Goal: Information Seeking & Learning: Learn about a topic

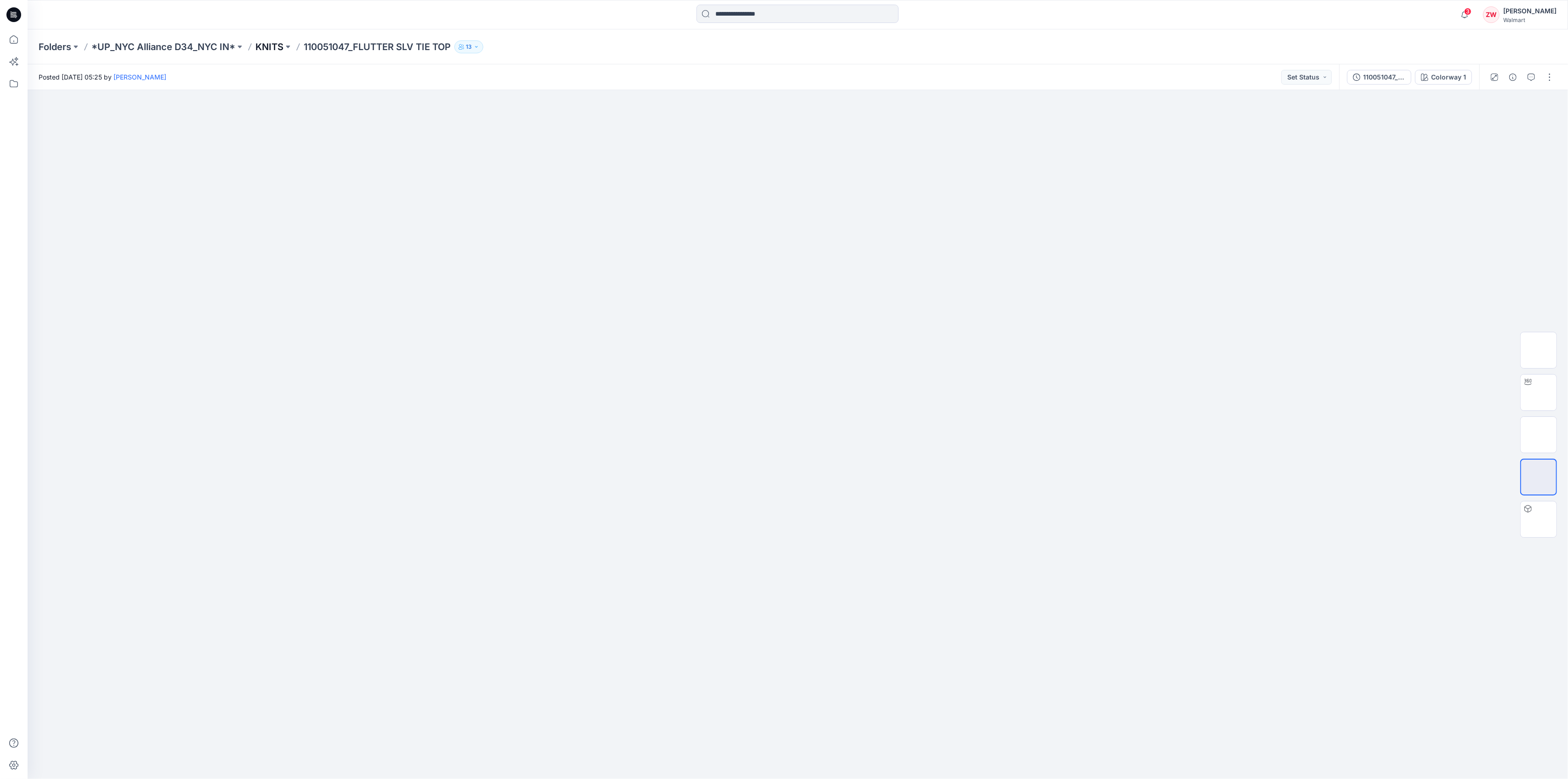
click at [274, 48] on p "KNITS" at bounding box center [270, 46] width 28 height 13
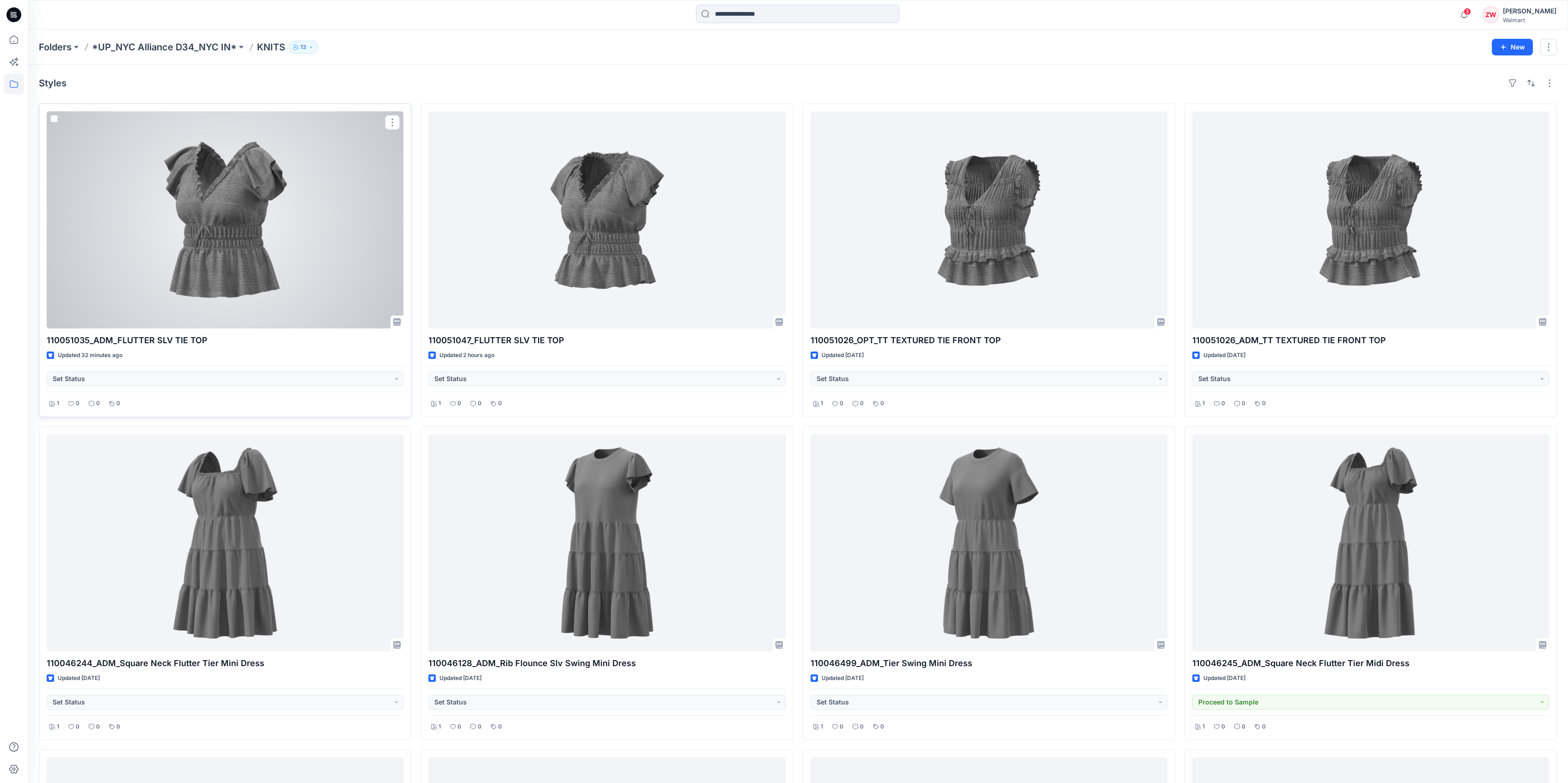
click at [214, 262] on div at bounding box center [225, 220] width 357 height 217
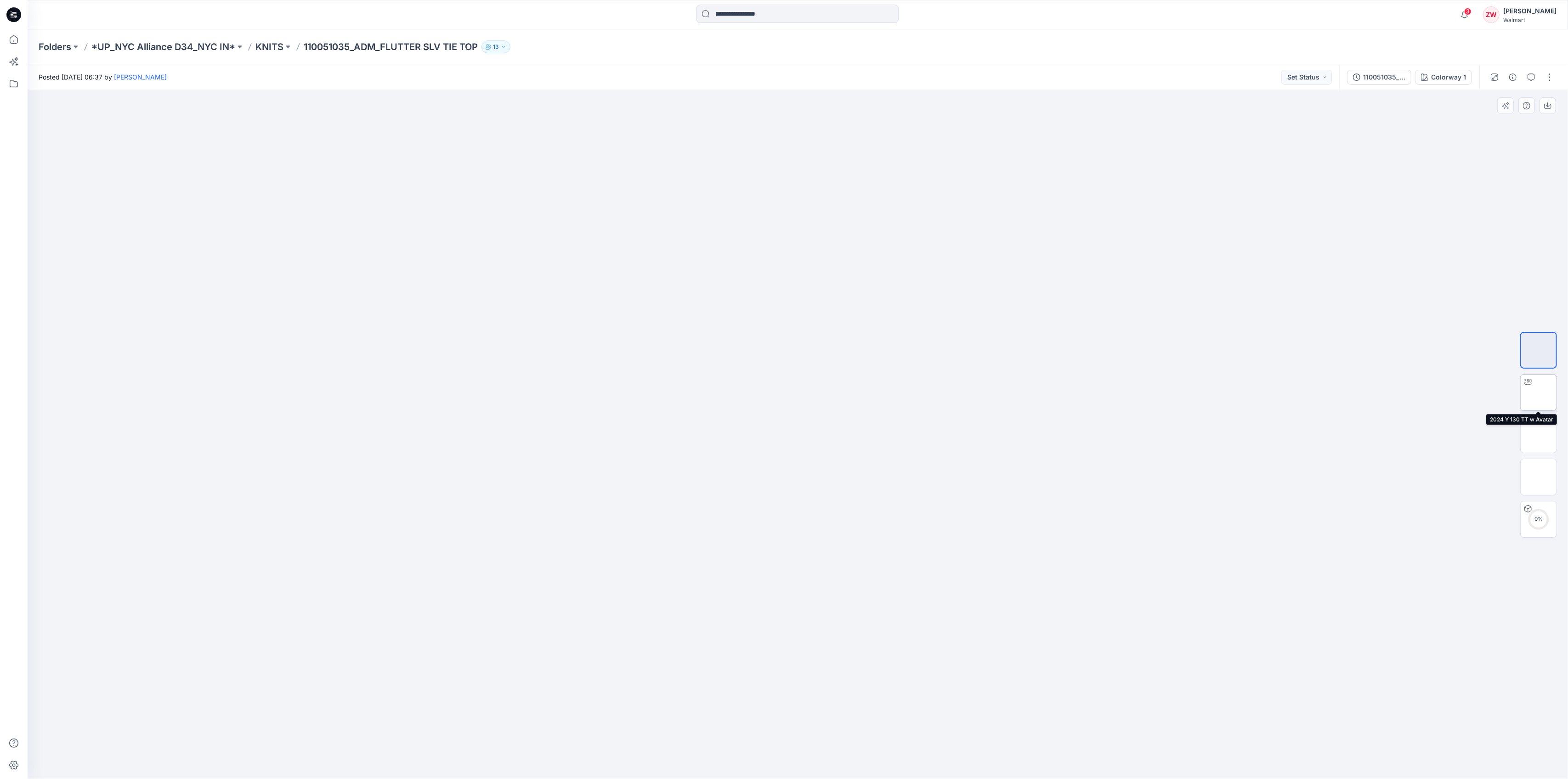
click at [1539, 393] on img at bounding box center [1539, 393] width 0 height 0
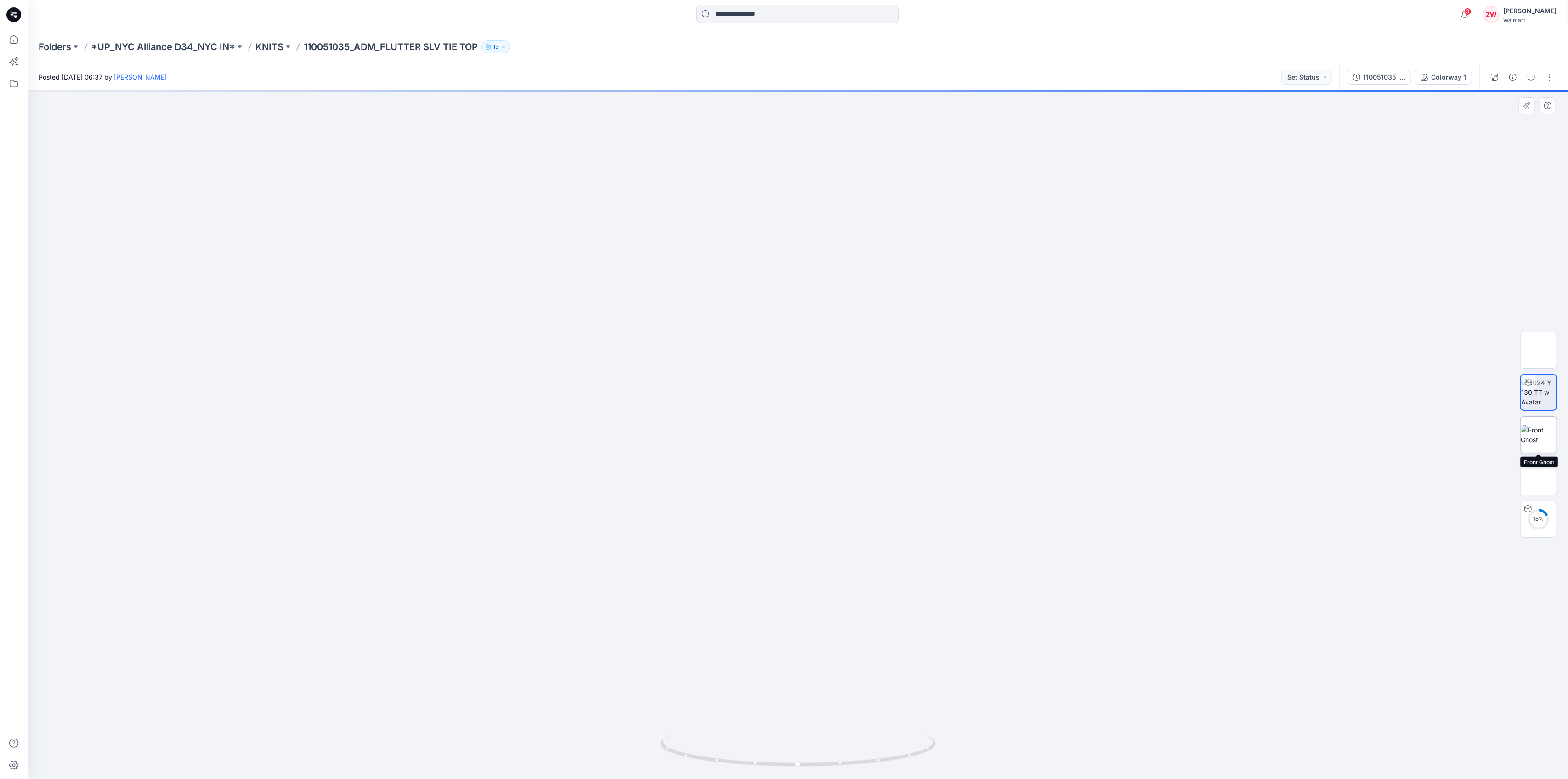
click at [1542, 442] on img at bounding box center [1538, 435] width 36 height 19
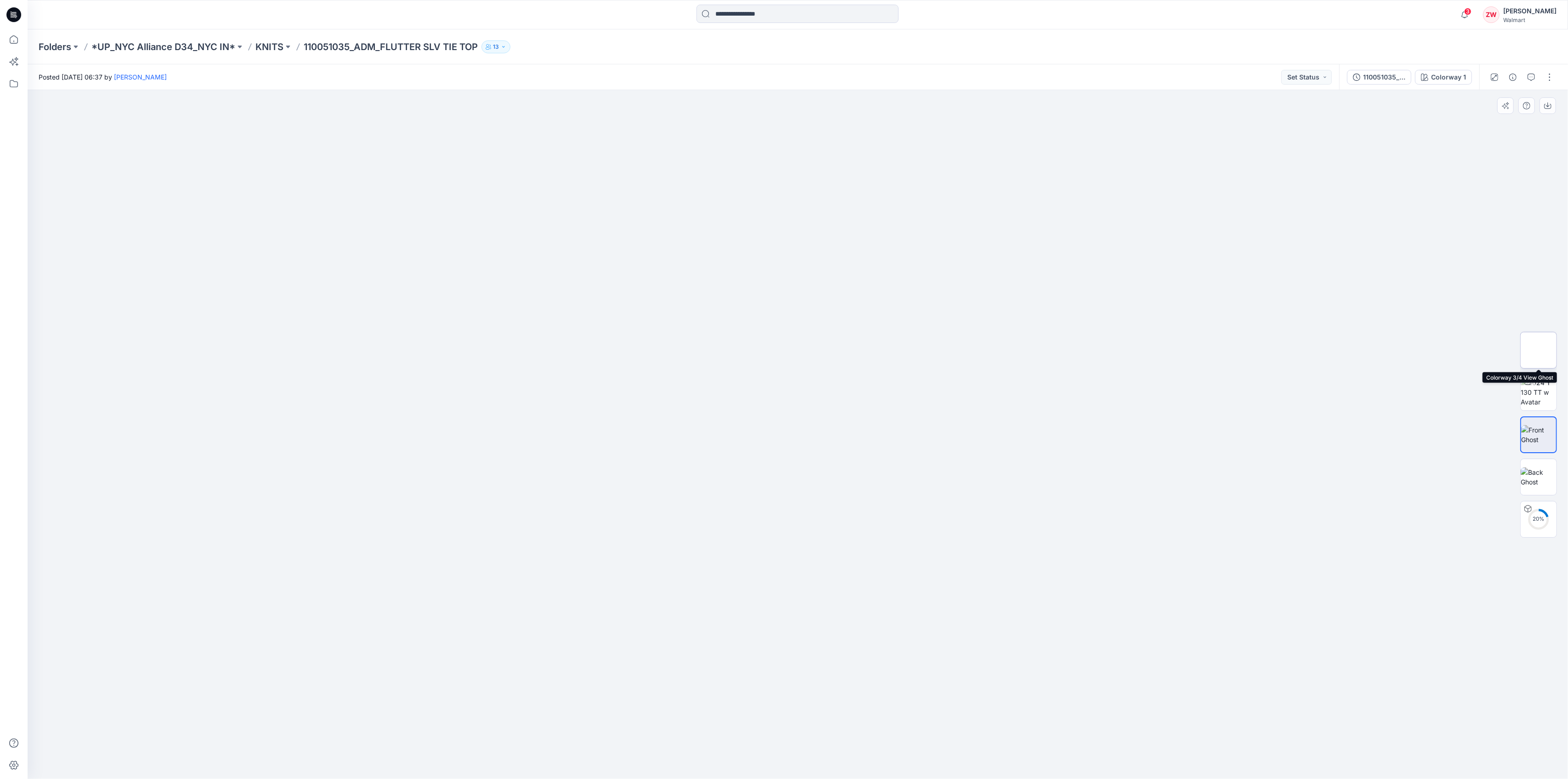
click at [1539, 350] on img at bounding box center [1539, 350] width 0 height 0
click at [1545, 399] on img at bounding box center [1538, 392] width 36 height 29
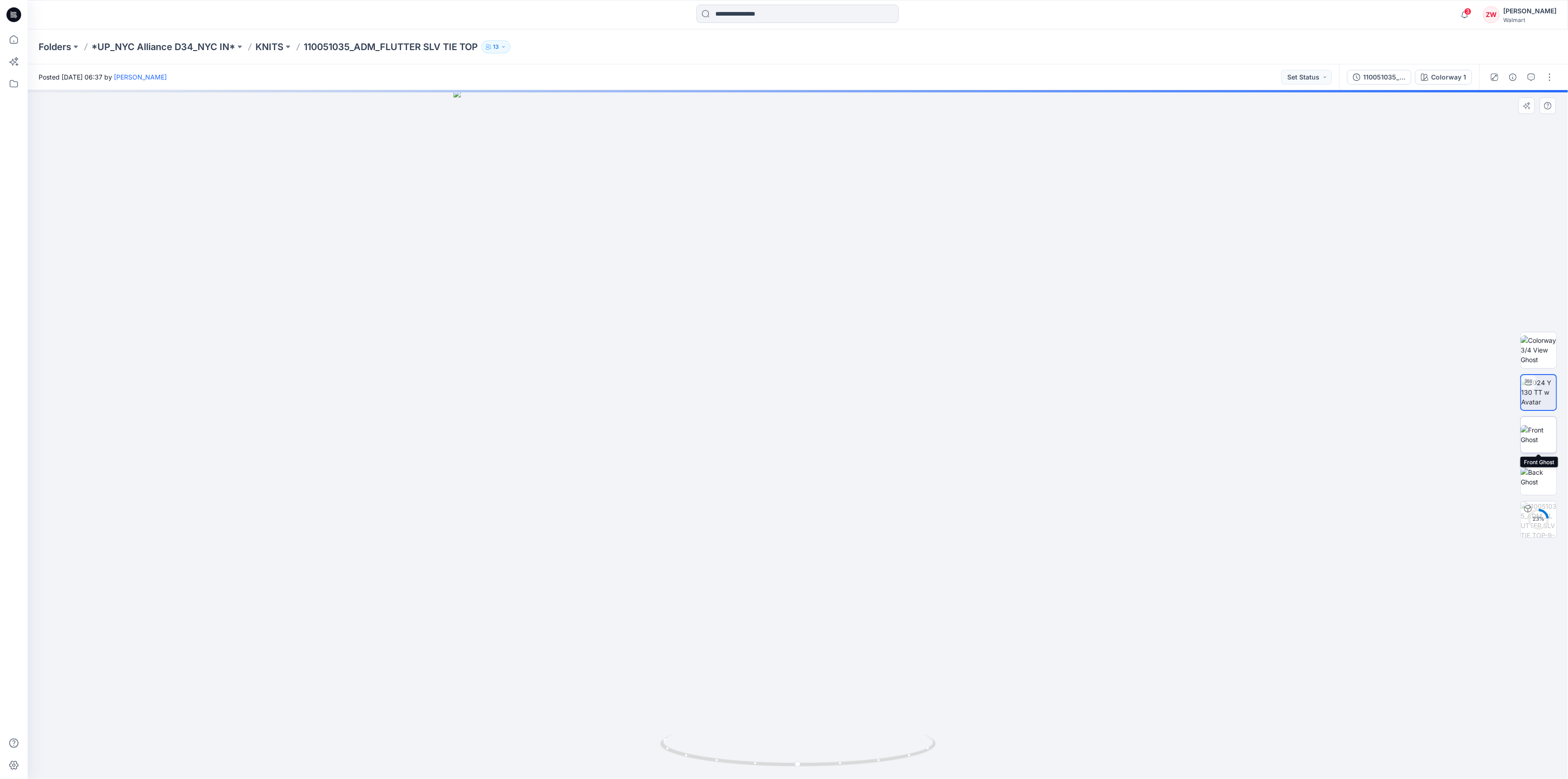
click at [1533, 435] on img at bounding box center [1538, 435] width 36 height 19
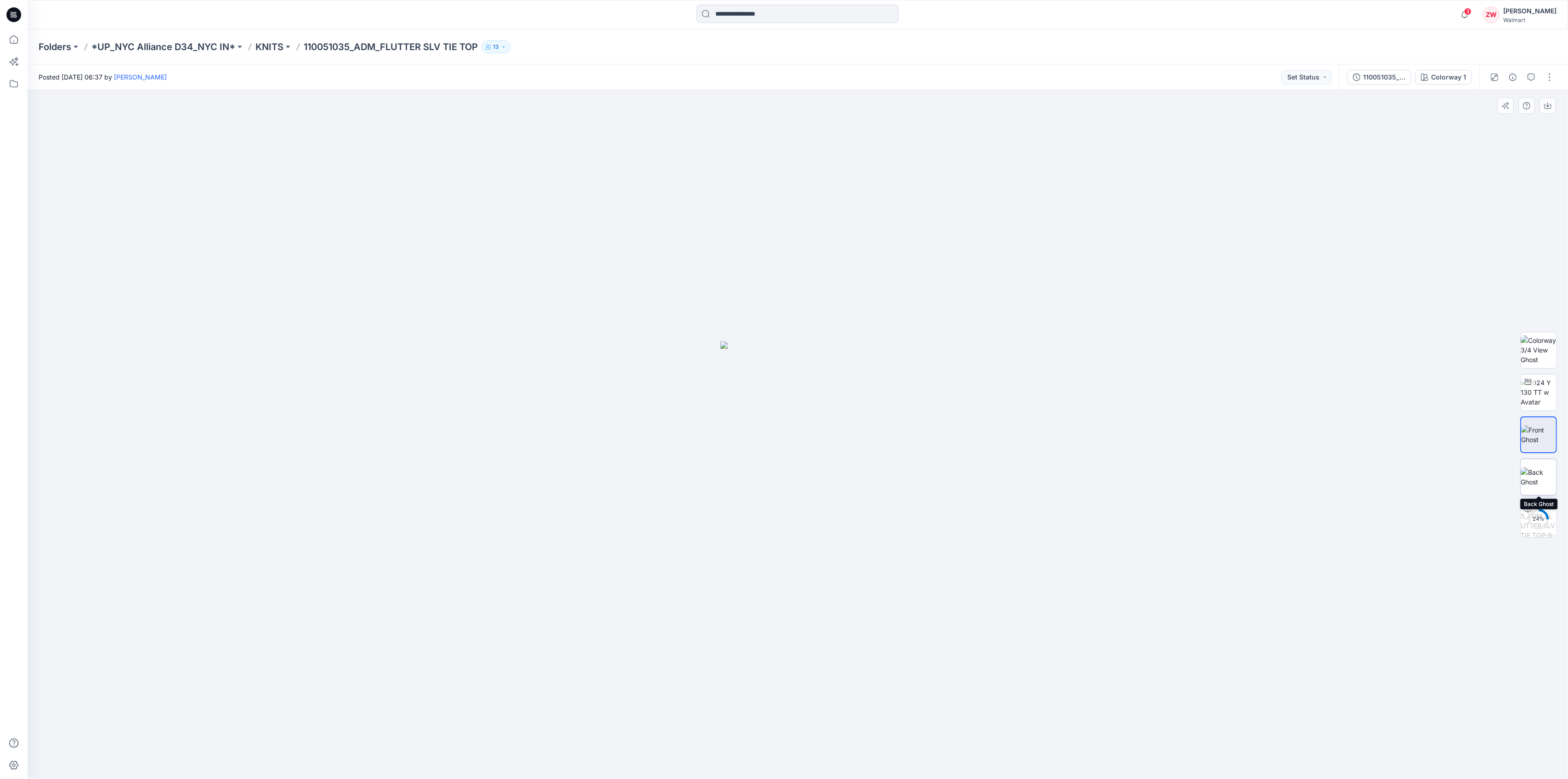
click at [1530, 471] on img at bounding box center [1538, 478] width 36 height 19
click at [270, 52] on p "KNITS" at bounding box center [270, 46] width 28 height 13
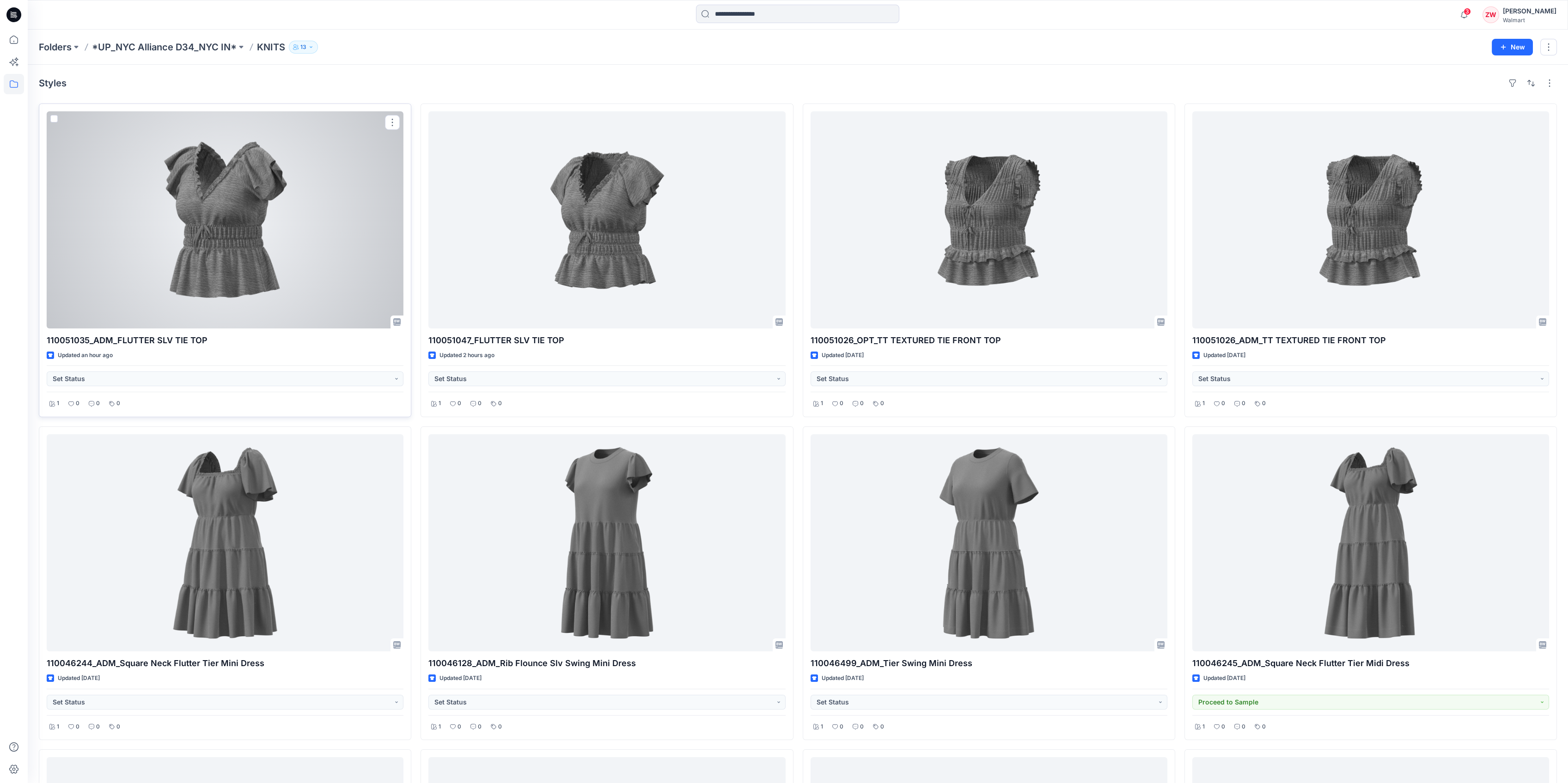
click at [252, 225] on div at bounding box center [225, 220] width 357 height 217
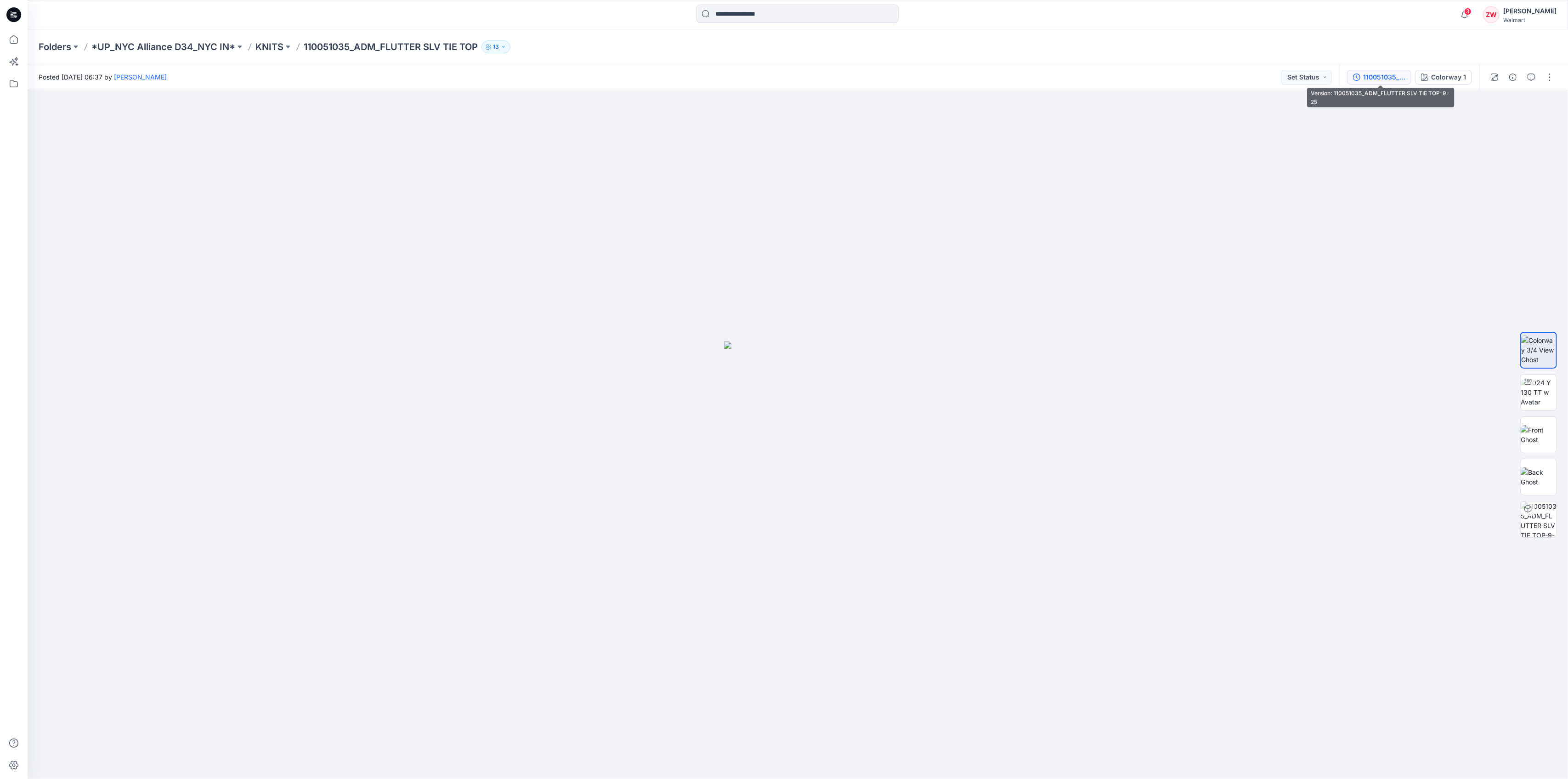
click at [1382, 76] on div "110051035_ADM_FLUTTER SLV TIE TOP-9-25" at bounding box center [1384, 77] width 42 height 10
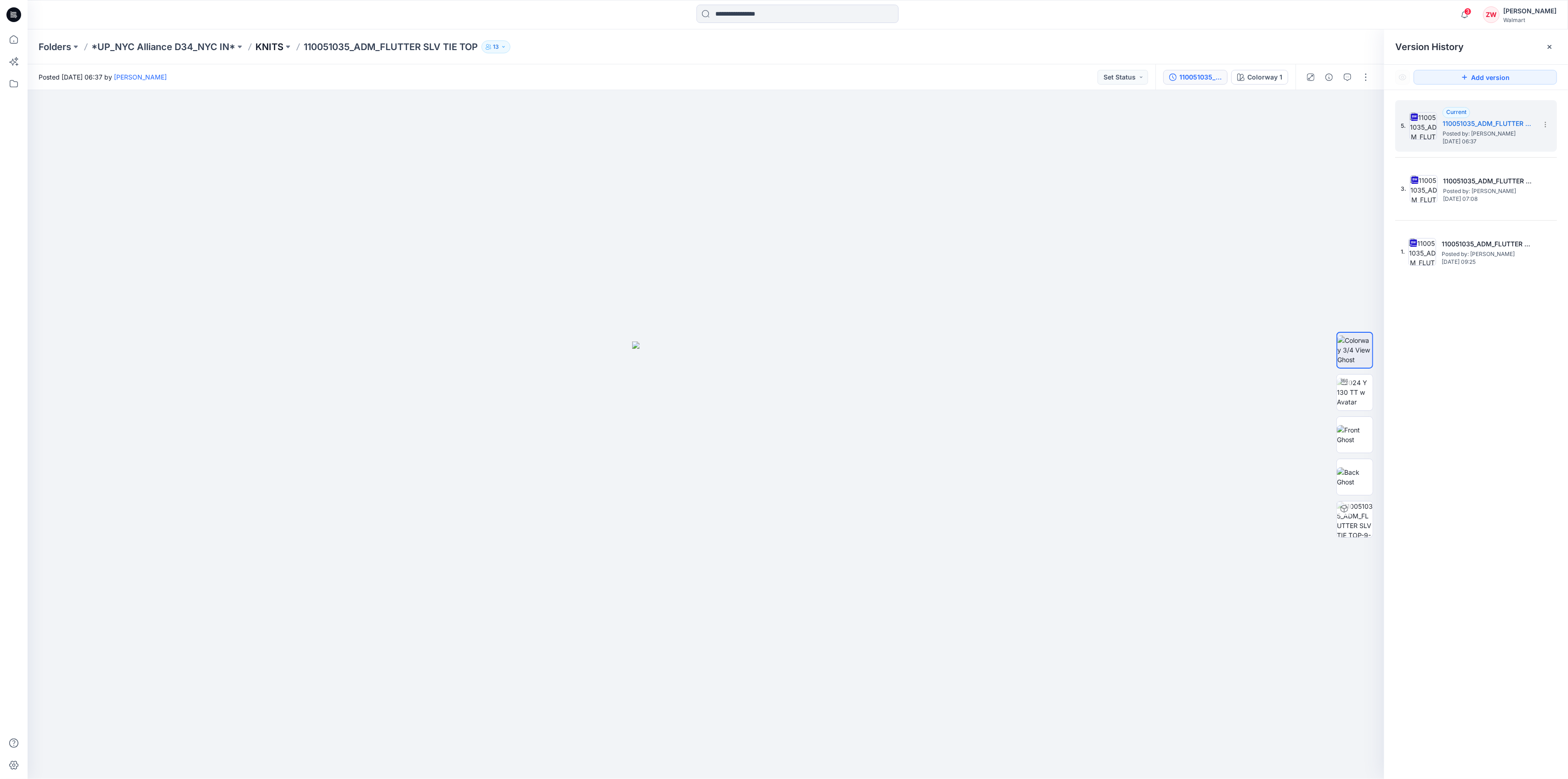
click at [268, 44] on p "KNITS" at bounding box center [270, 46] width 28 height 13
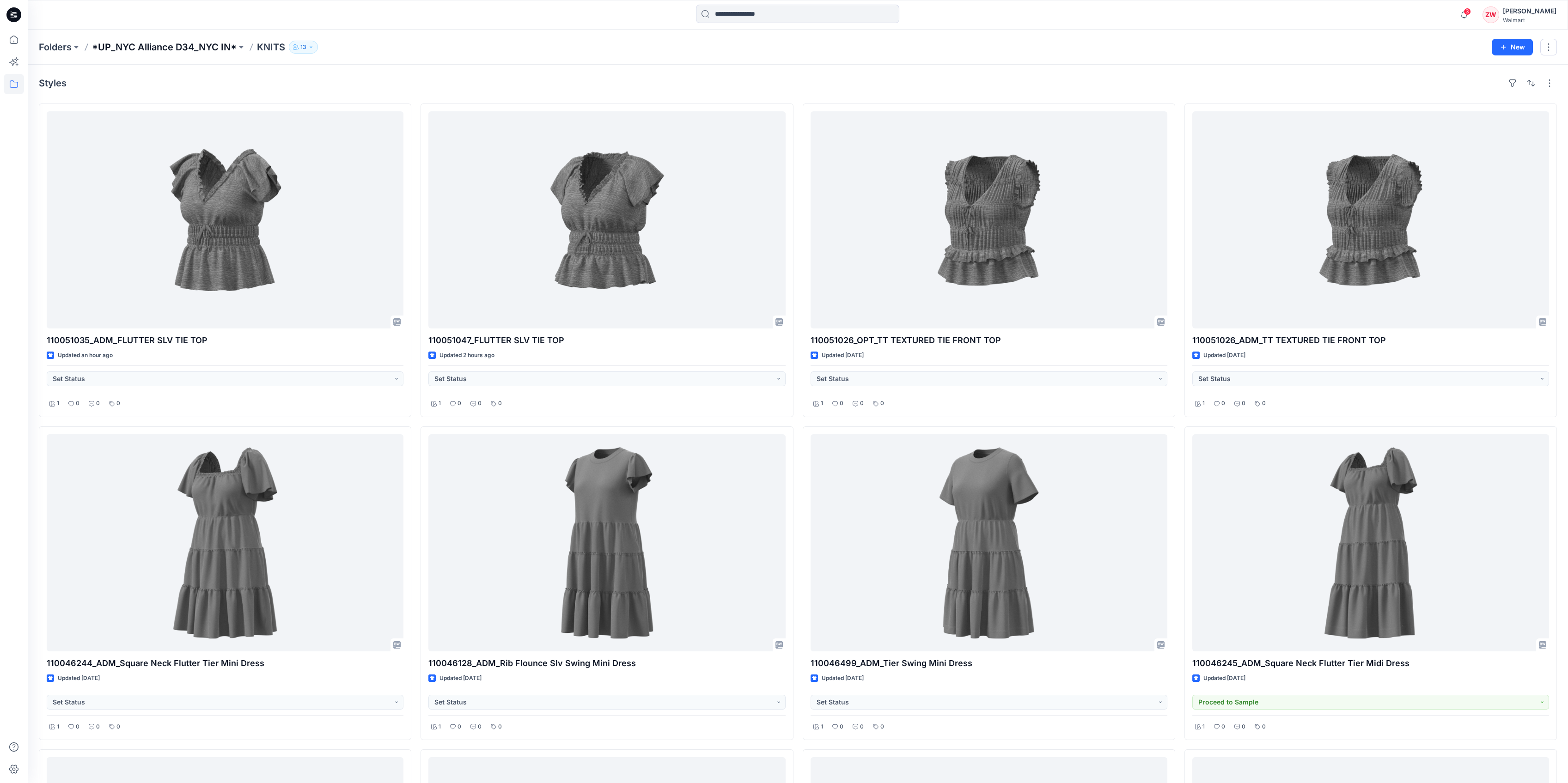
click at [181, 46] on p "*UP_NYC Alliance D34_NYC IN*" at bounding box center [164, 47] width 144 height 13
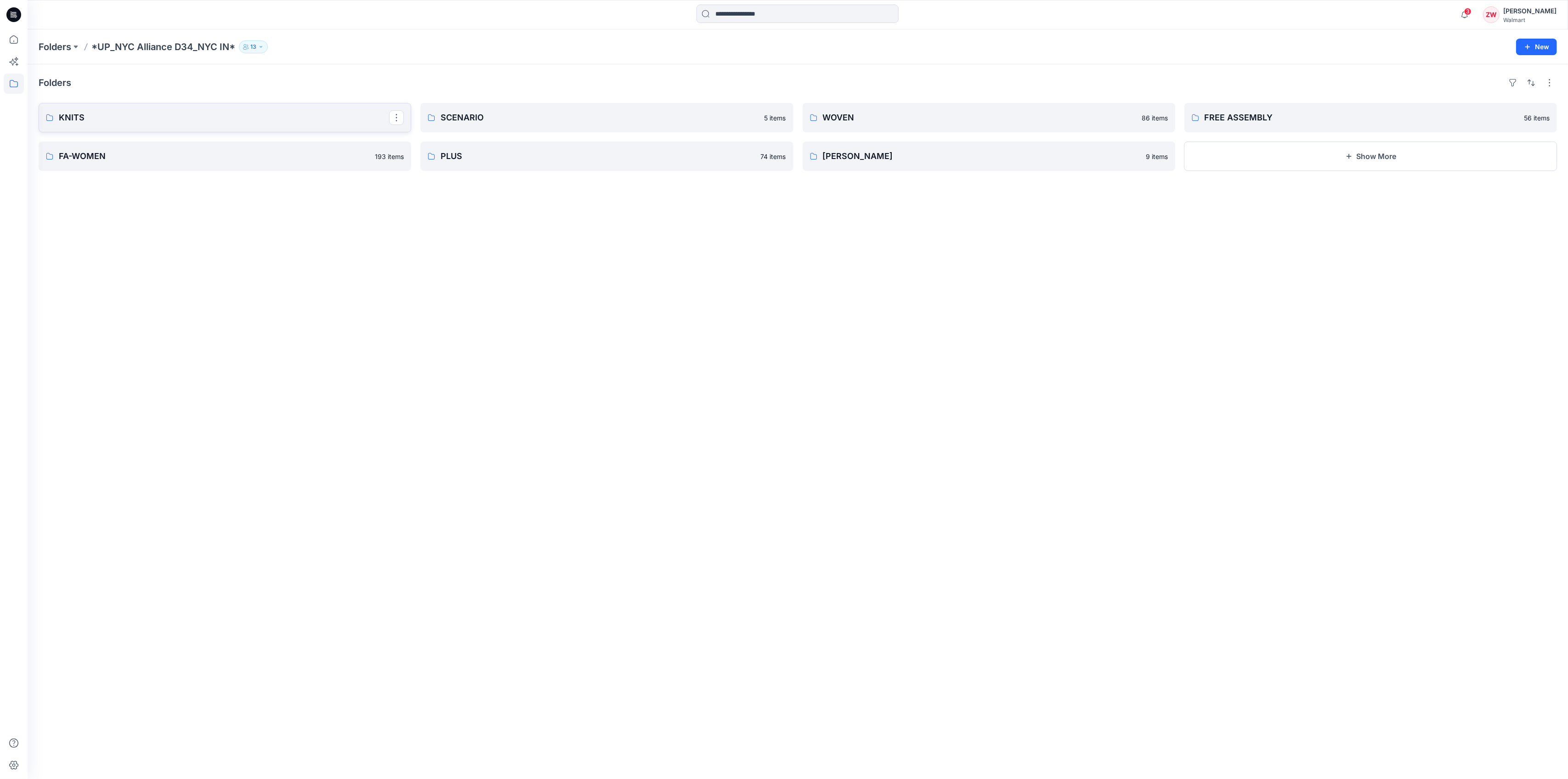
click at [147, 123] on p "KNITS" at bounding box center [224, 118] width 331 height 13
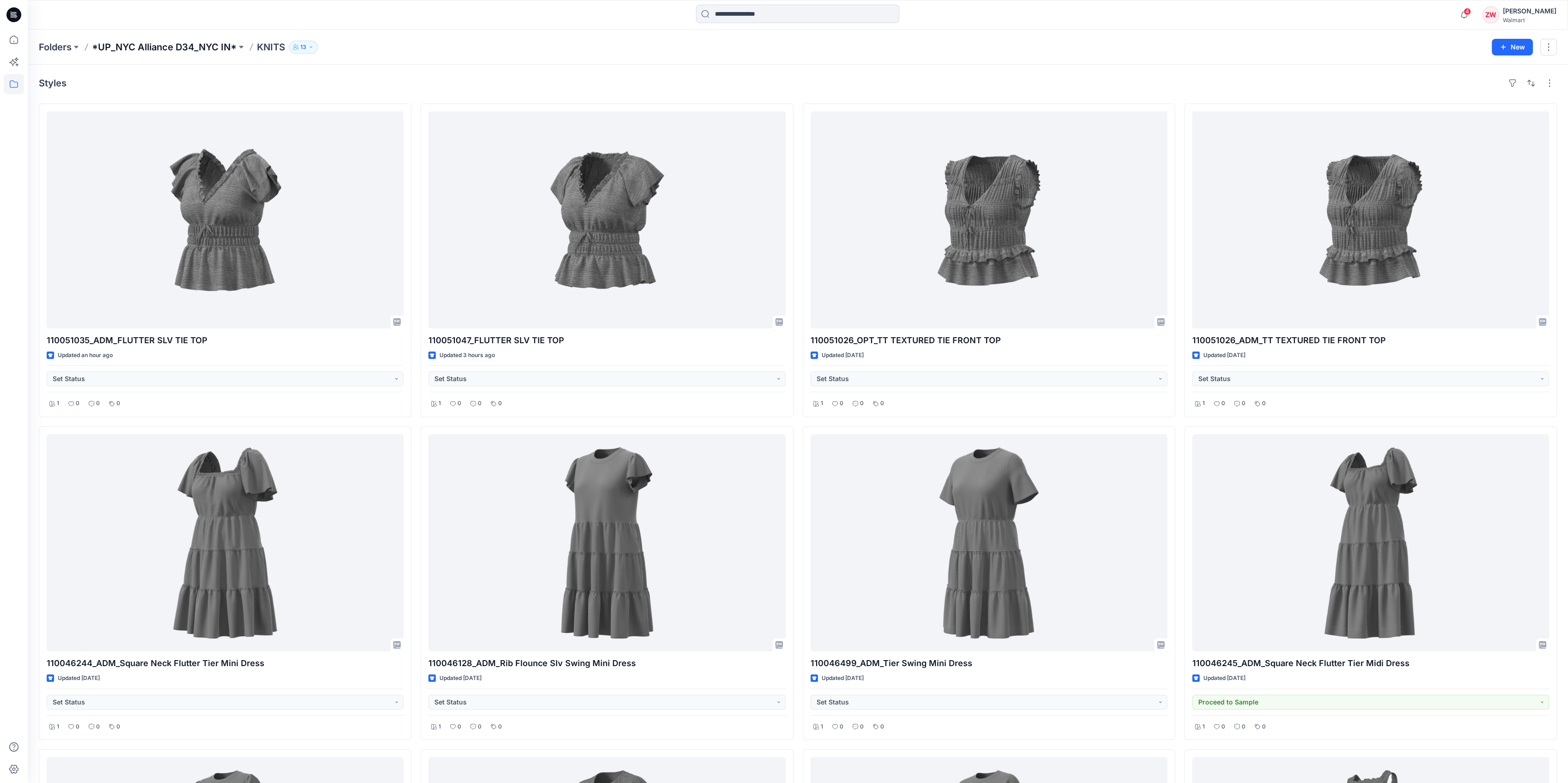
click at [206, 50] on p "*UP_NYC Alliance D34_NYC IN*" at bounding box center [164, 47] width 144 height 13
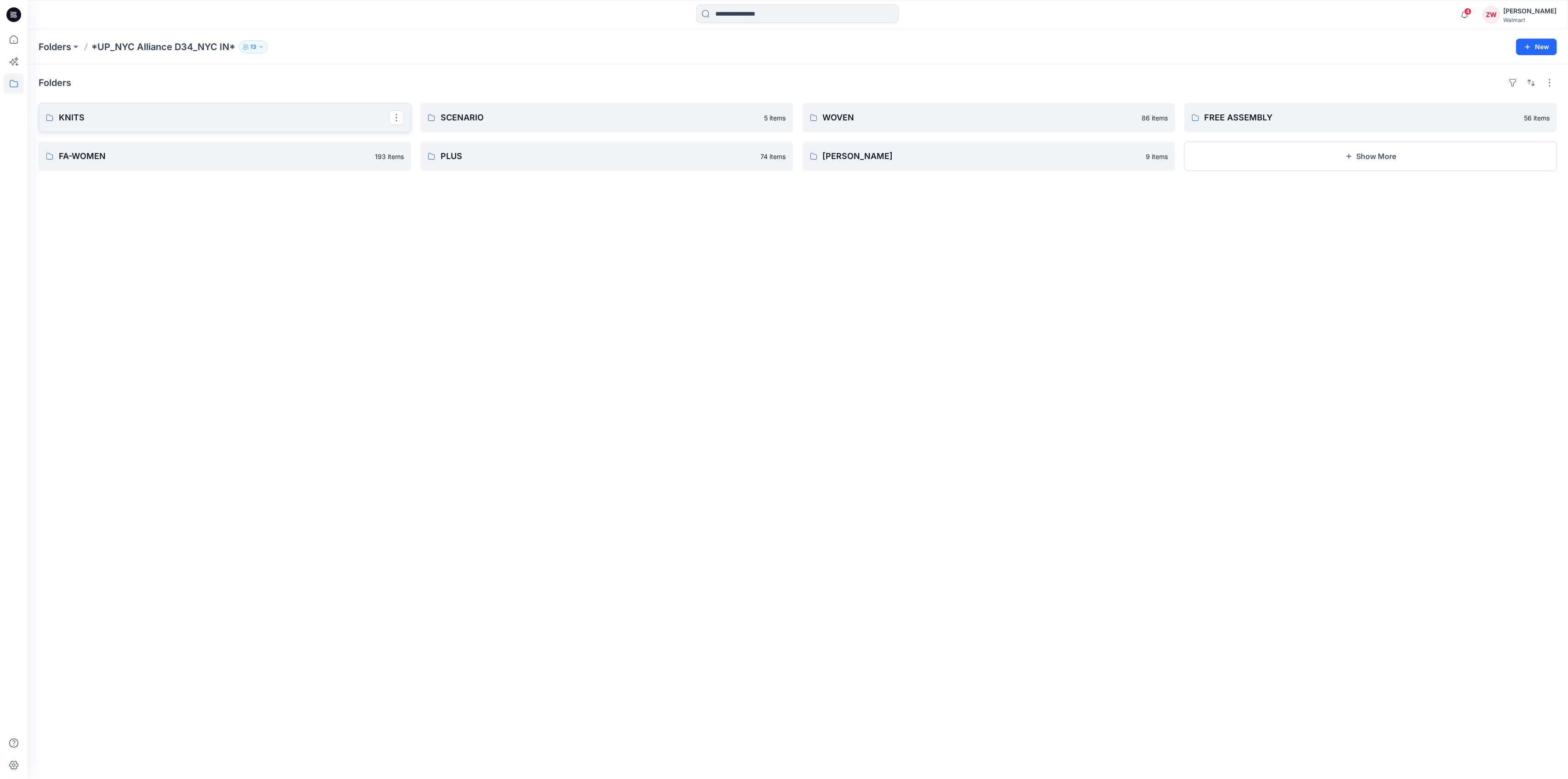
click at [212, 119] on p "KNITS" at bounding box center [224, 118] width 331 height 13
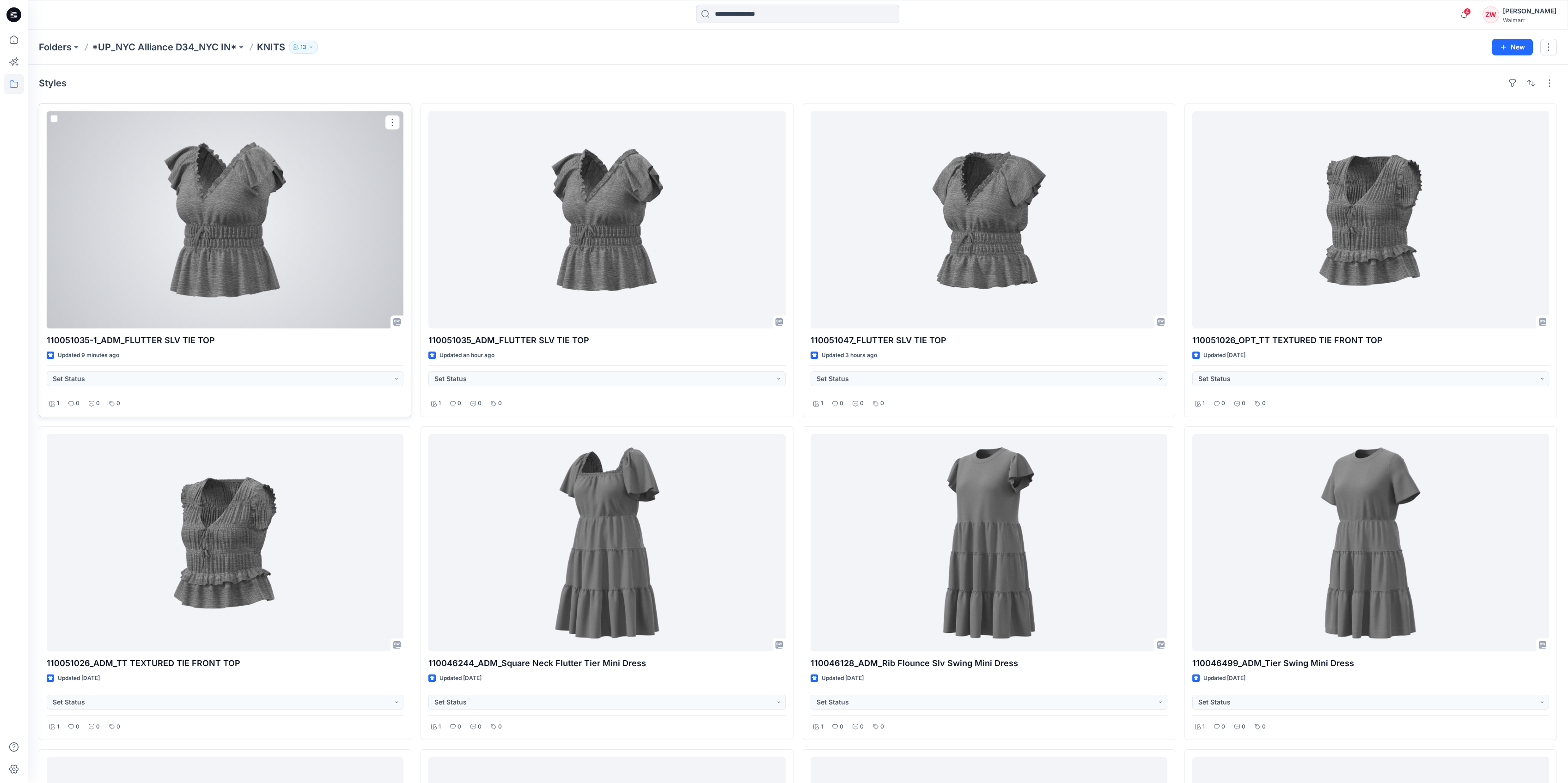
click at [312, 252] on div at bounding box center [225, 220] width 357 height 217
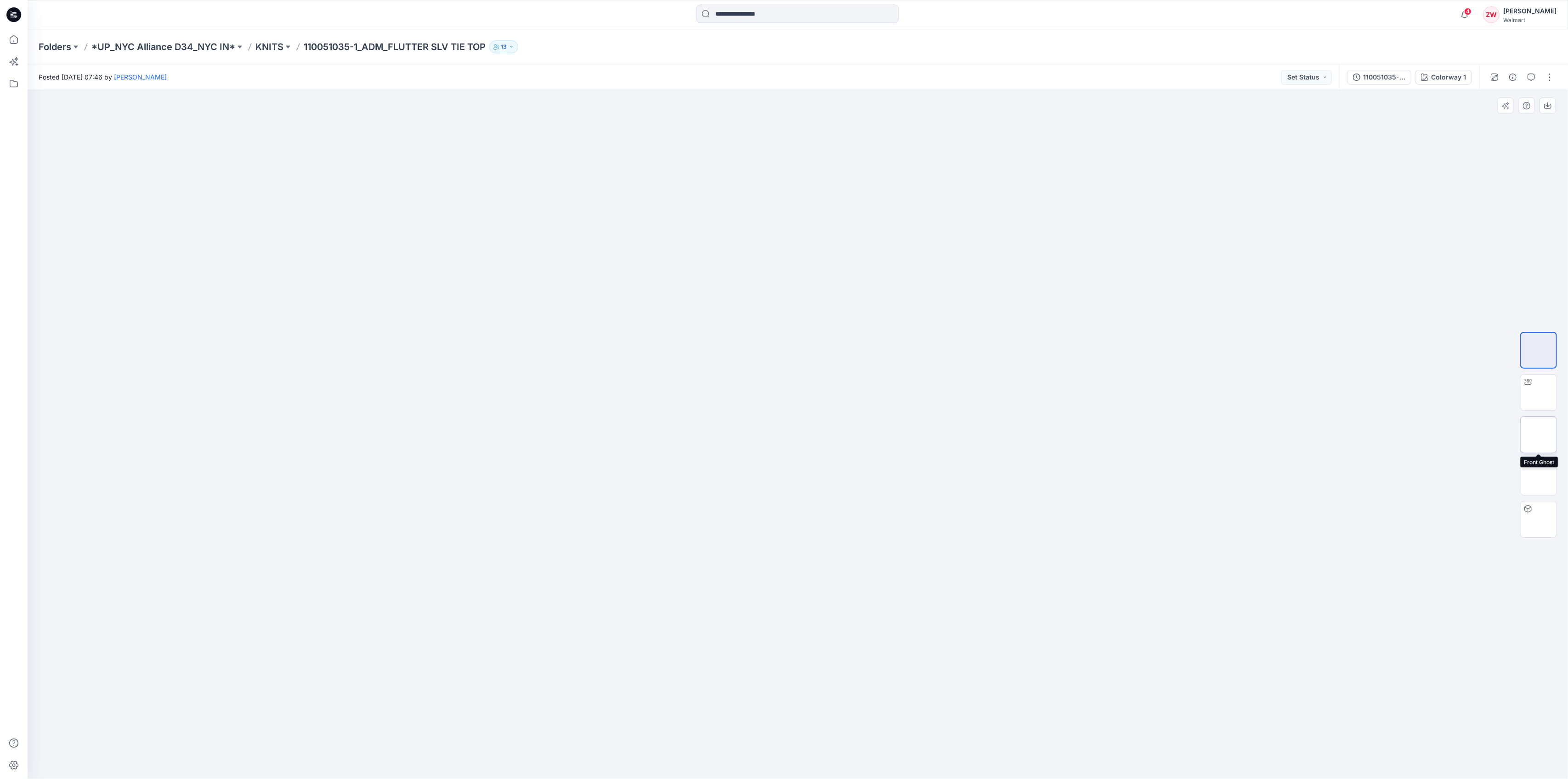
click at [1539, 435] on img at bounding box center [1539, 435] width 0 height 0
click at [1539, 477] on img at bounding box center [1539, 477] width 0 height 0
click at [1542, 425] on img at bounding box center [1538, 435] width 36 height 19
